Goal: Navigation & Orientation: Find specific page/section

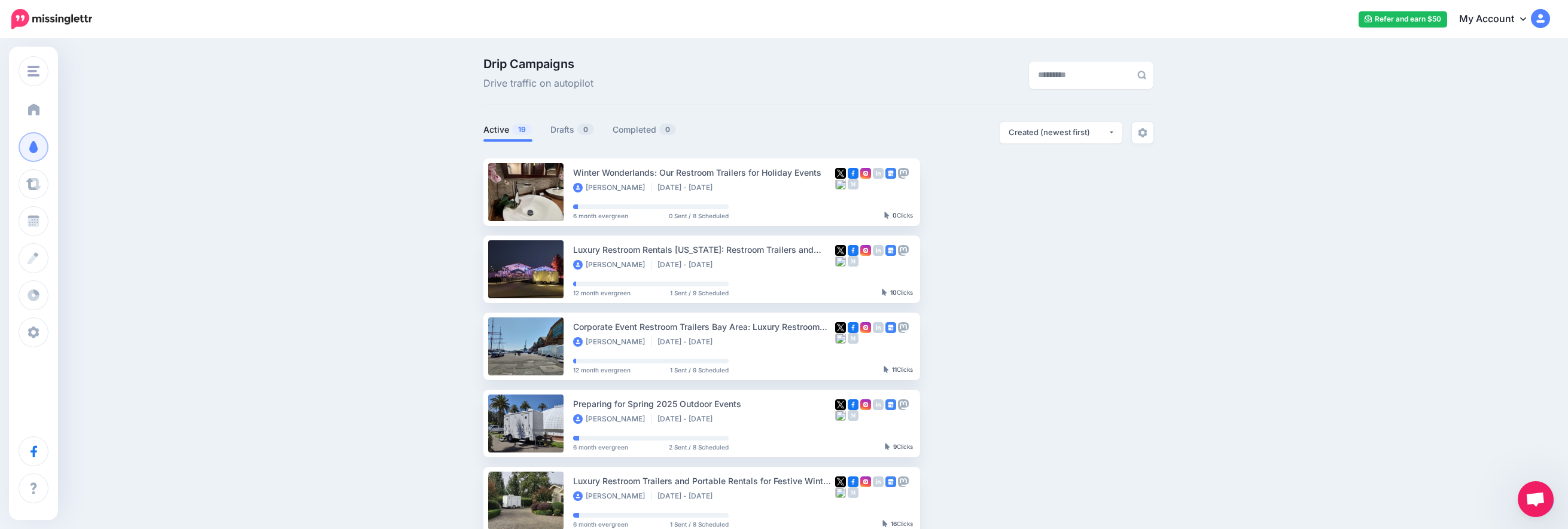
click at [37, 103] on link "Dashboard" at bounding box center [33, 110] width 30 height 30
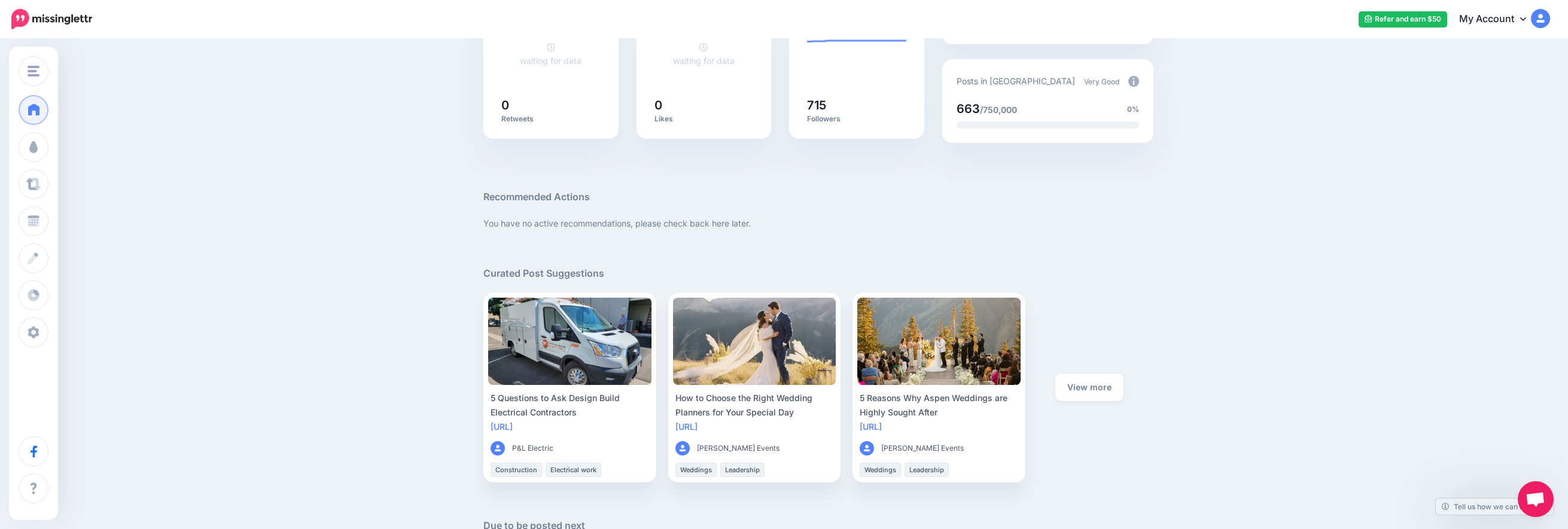
scroll to position [359, 0]
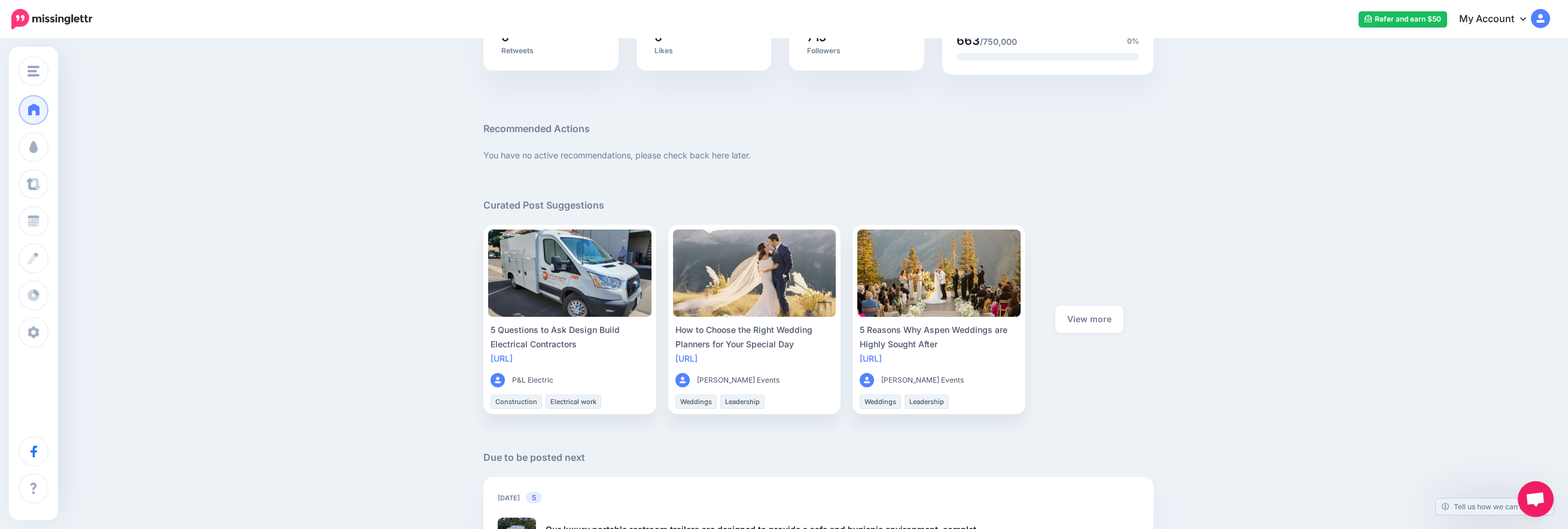
click at [1088, 314] on link "View more" at bounding box center [1090, 319] width 68 height 27
